Goal: Find specific page/section

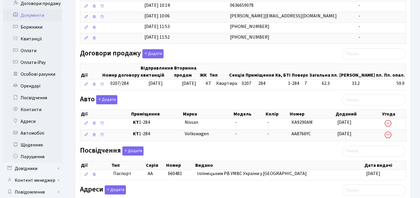
scroll to position [148, 0]
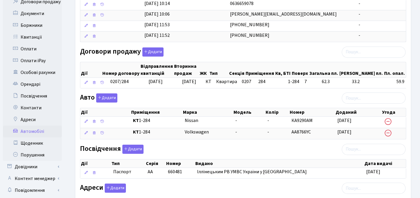
click at [31, 125] on link "Автомобілі" at bounding box center [32, 131] width 59 height 12
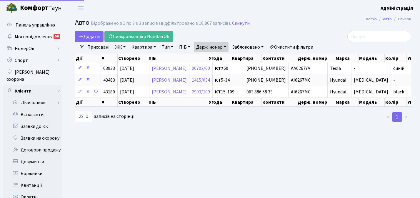
select select "25"
click at [298, 45] on link "Очистити фільтри" at bounding box center [291, 47] width 48 height 10
